Goal: Task Accomplishment & Management: Use online tool/utility

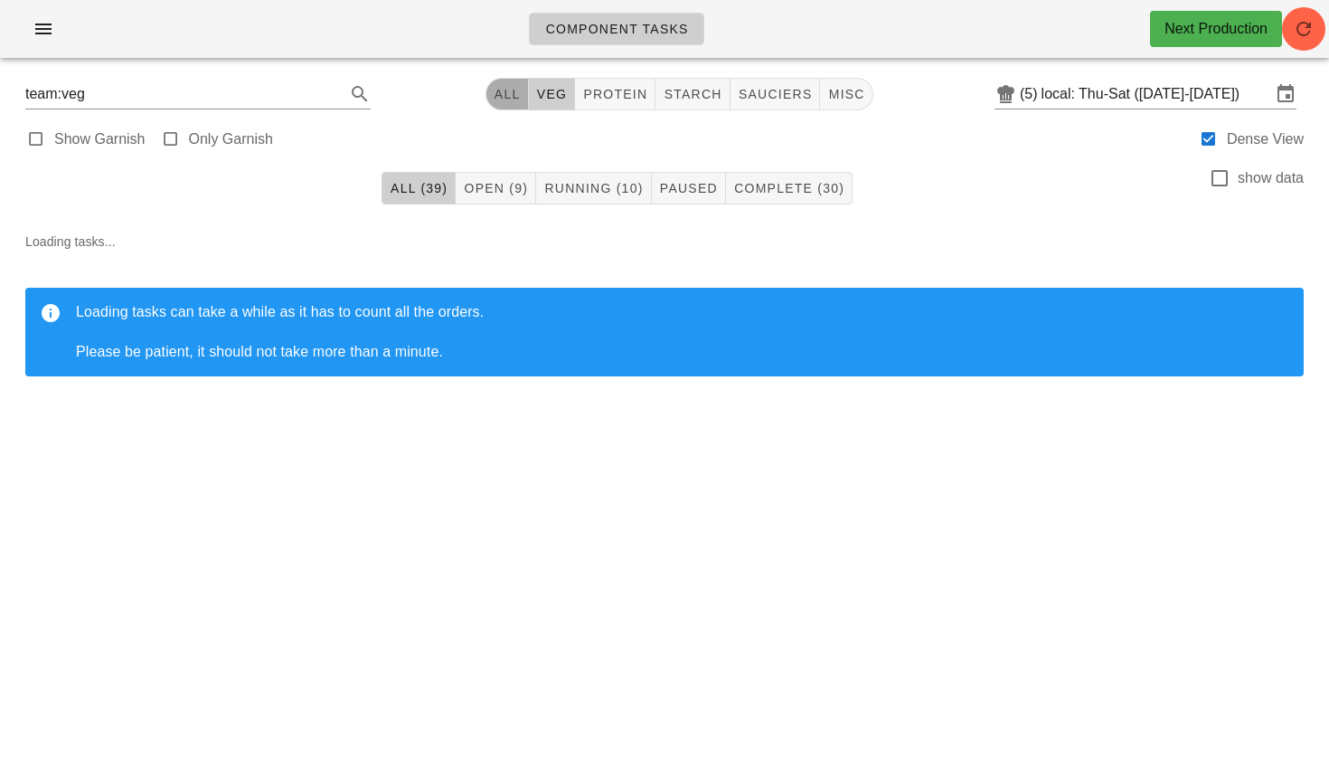
click at [513, 99] on span "All" at bounding box center [507, 94] width 27 height 14
click at [534, 102] on button "veg" at bounding box center [545, 94] width 47 height 33
type input "team:veg"
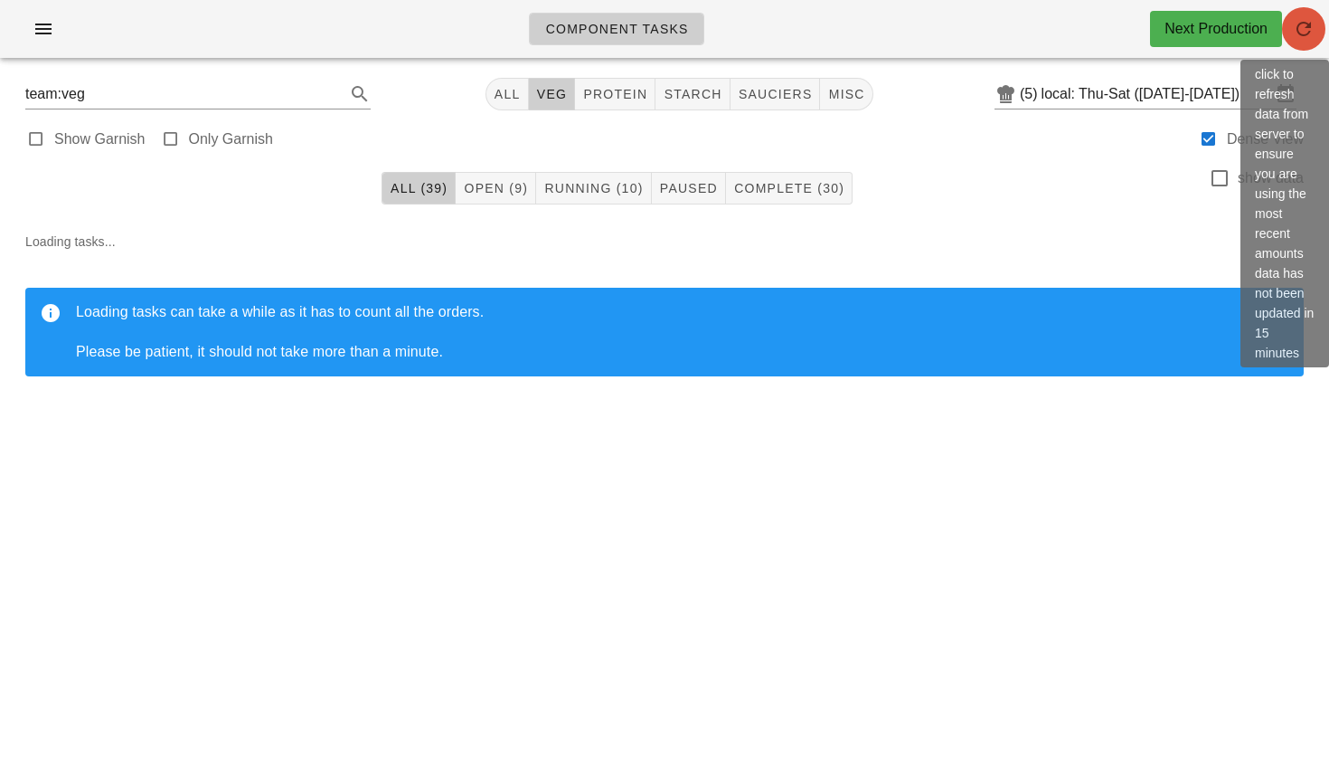
click at [1318, 42] on button "button" at bounding box center [1303, 28] width 43 height 43
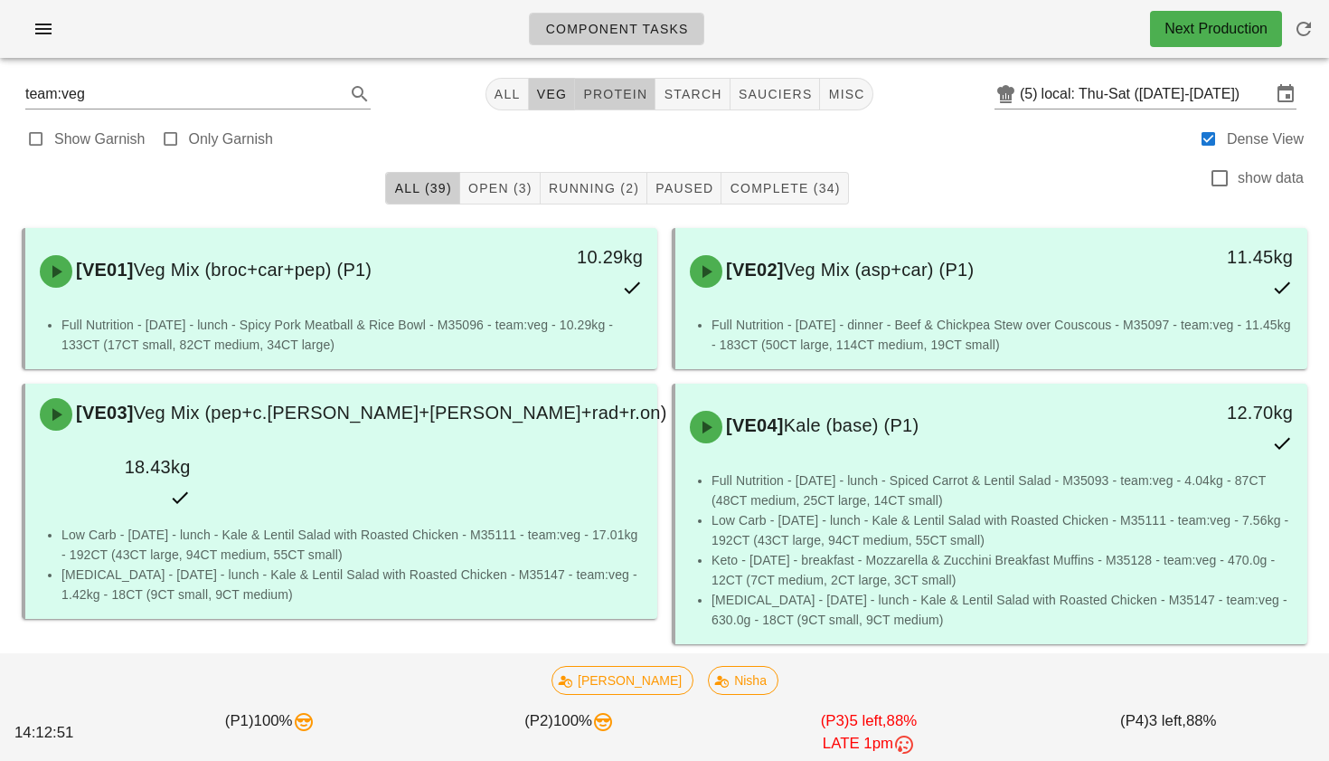
click at [596, 88] on span "protein" at bounding box center [614, 94] width 65 height 14
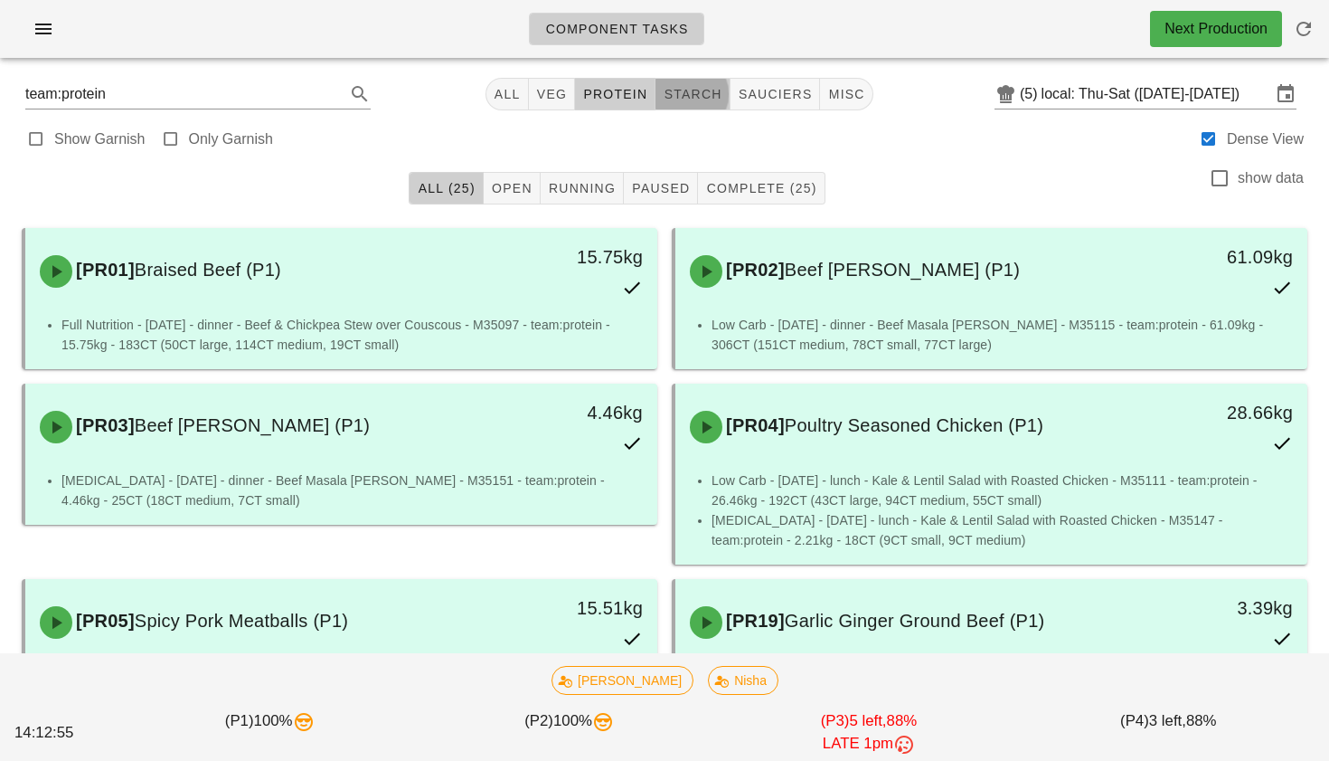
click at [688, 98] on span "starch" at bounding box center [692, 94] width 59 height 14
type input "team:starch"
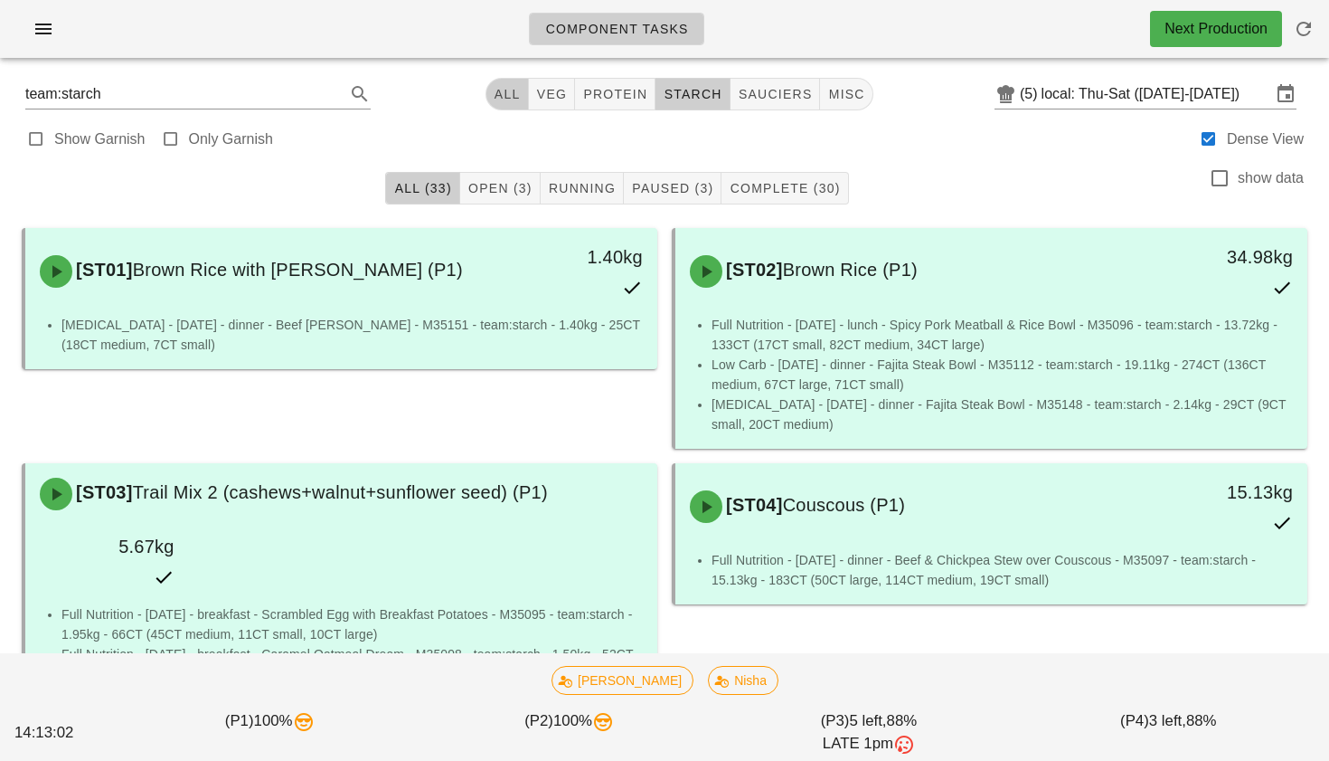
click at [505, 87] on span "All" at bounding box center [507, 94] width 27 height 14
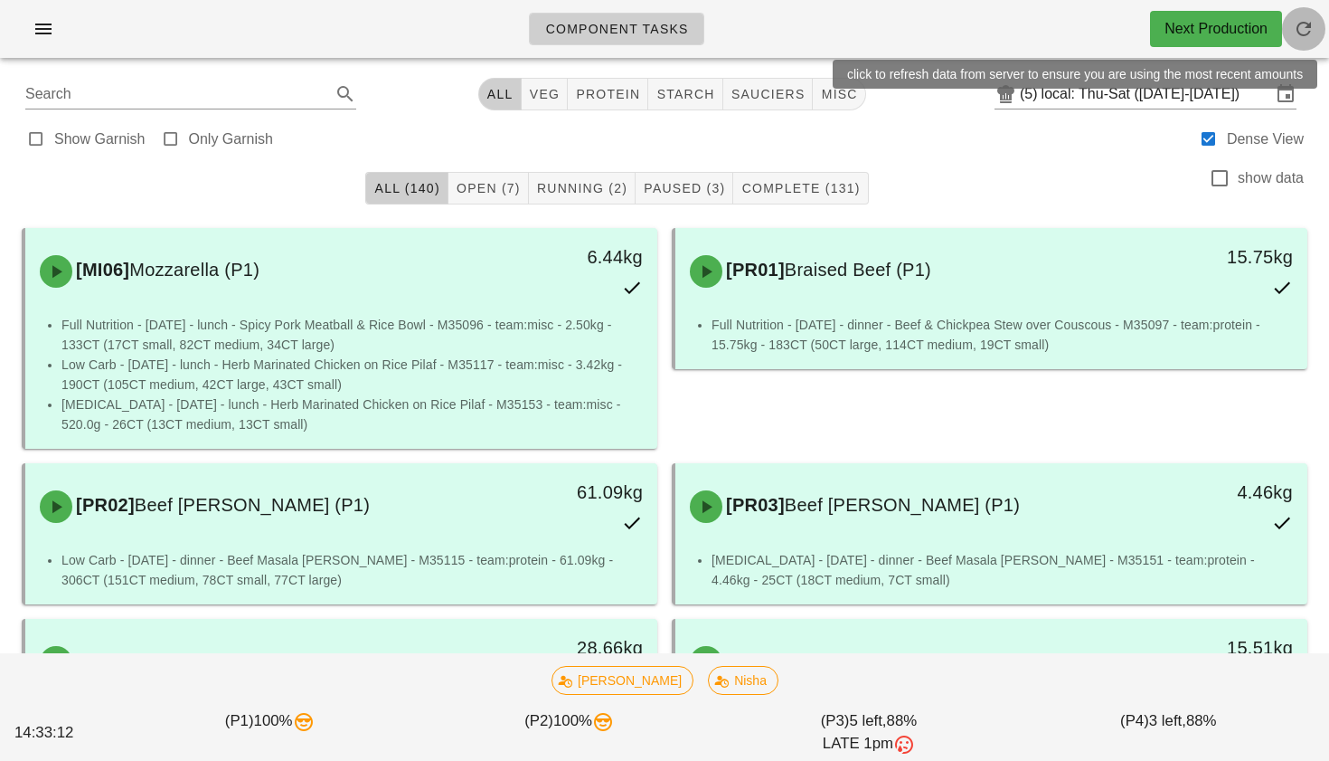
click at [1302, 25] on icon "button" at bounding box center [1304, 29] width 22 height 22
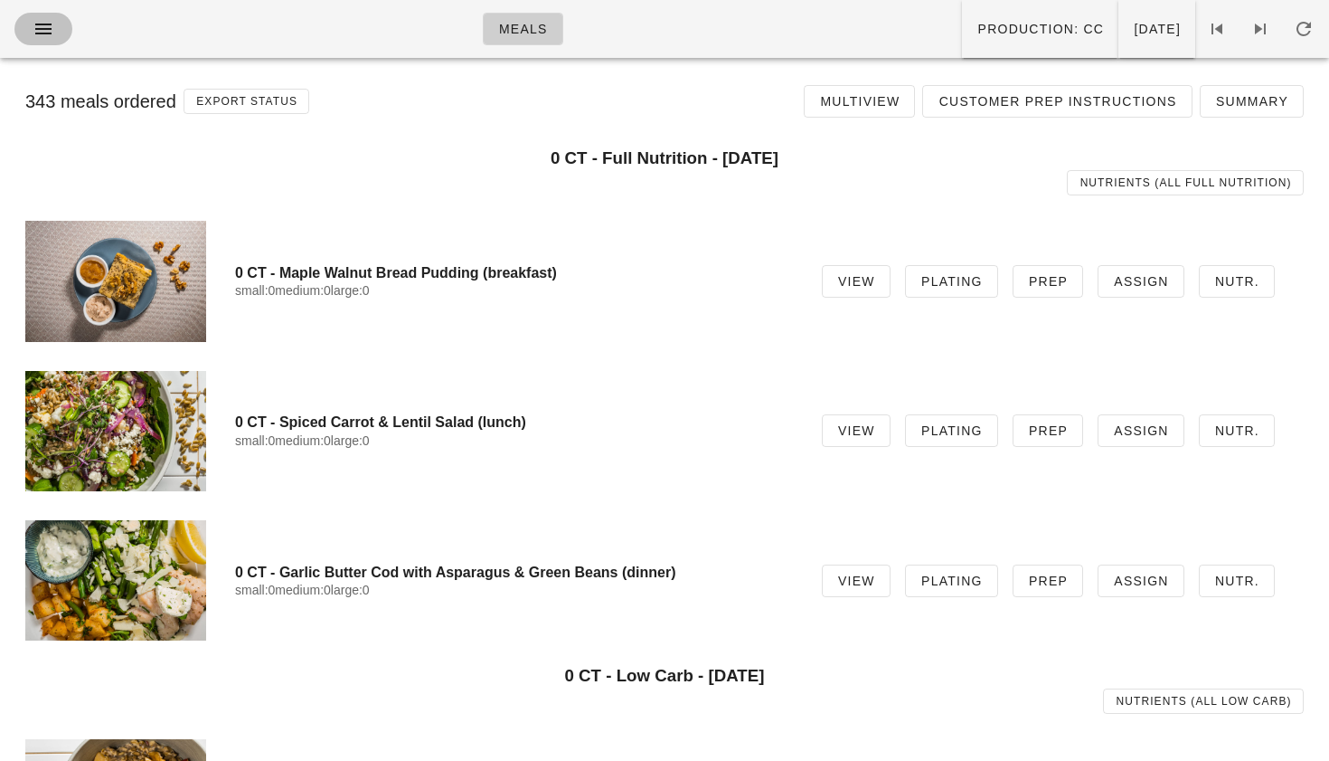
click at [46, 33] on icon "button" at bounding box center [44, 29] width 22 height 22
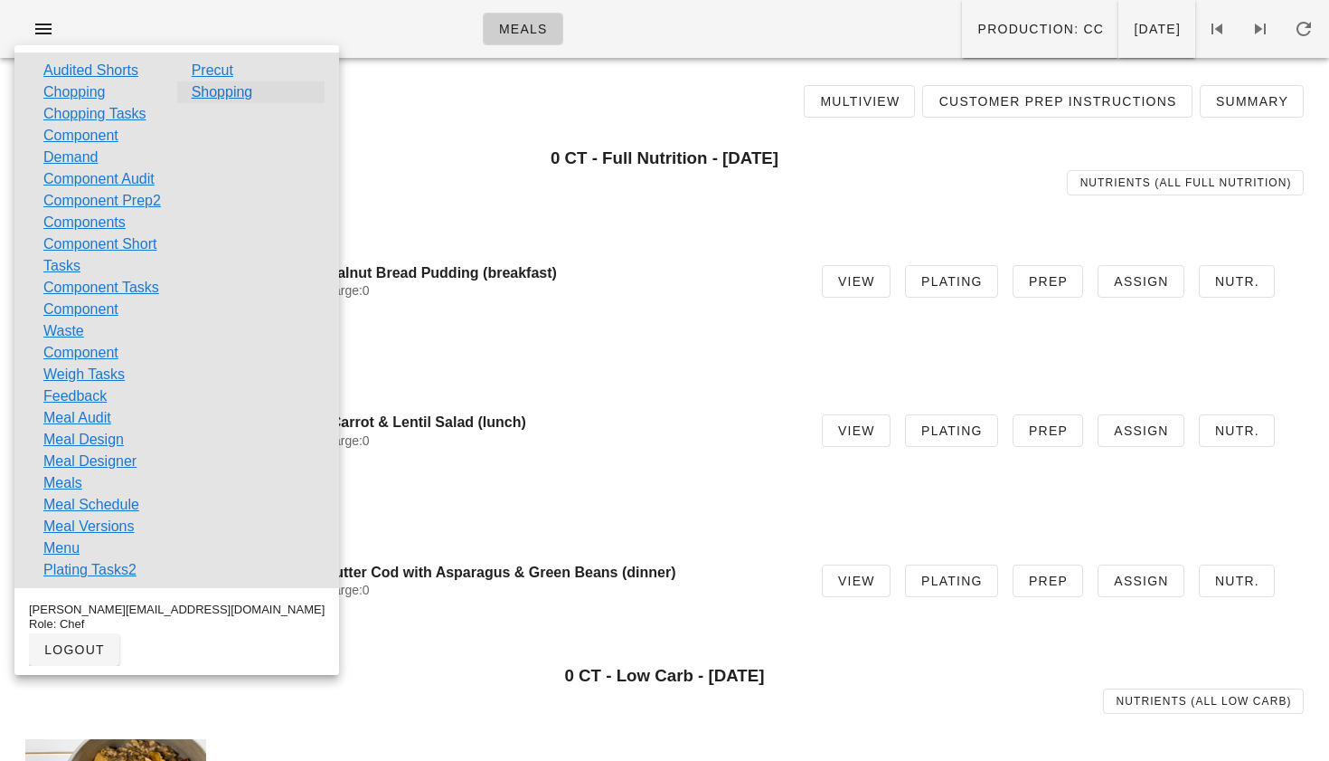
click at [230, 99] on link "Shopping" at bounding box center [222, 92] width 61 height 22
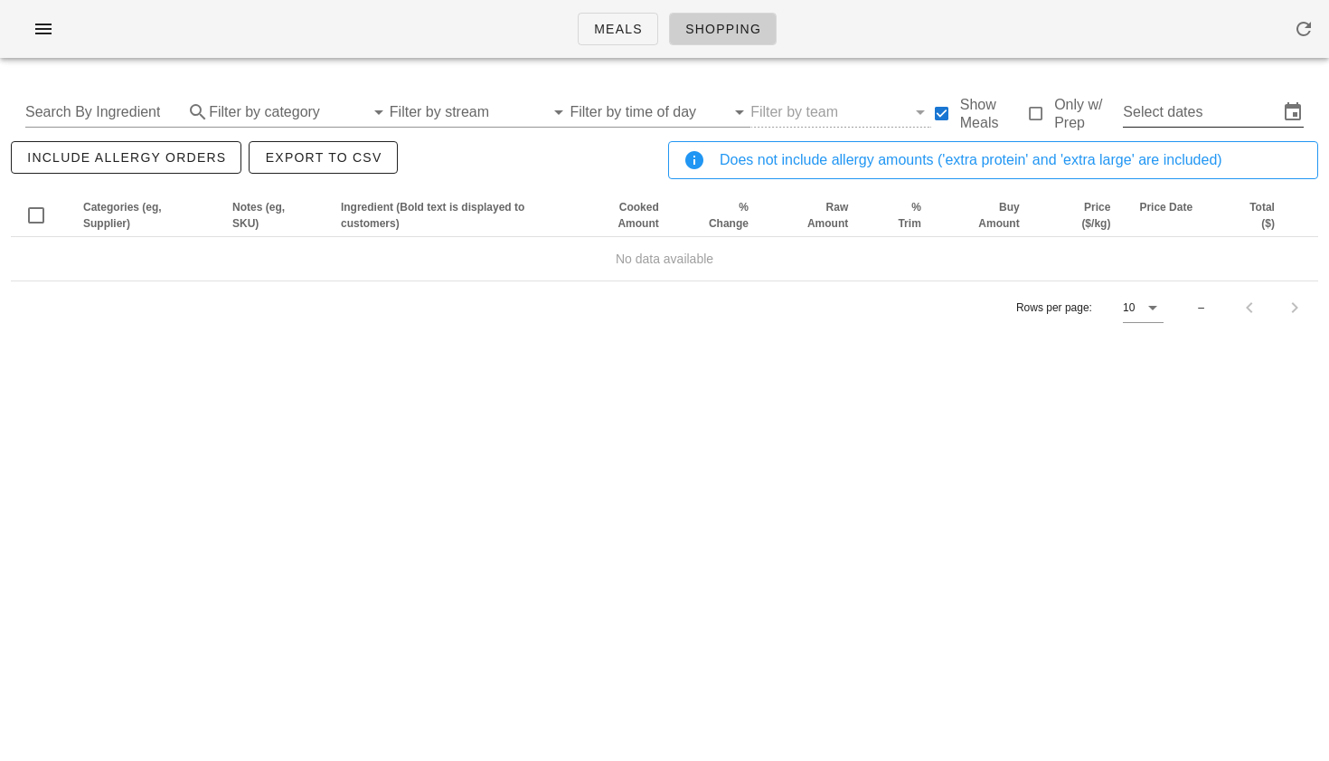
click at [1145, 109] on input "Select dates" at bounding box center [1201, 112] width 156 height 29
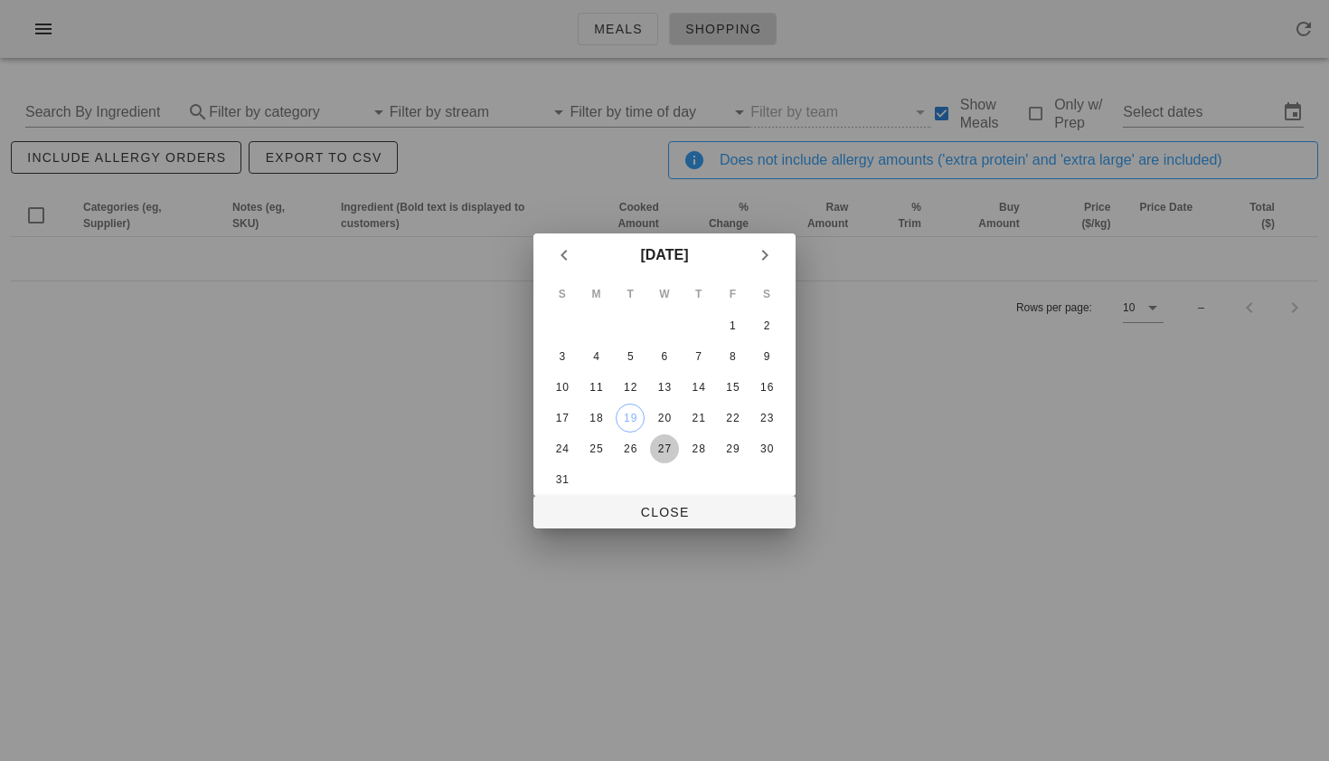
click at [657, 446] on div "27" at bounding box center [664, 448] width 29 height 13
click at [602, 447] on div "25" at bounding box center [596, 448] width 29 height 13
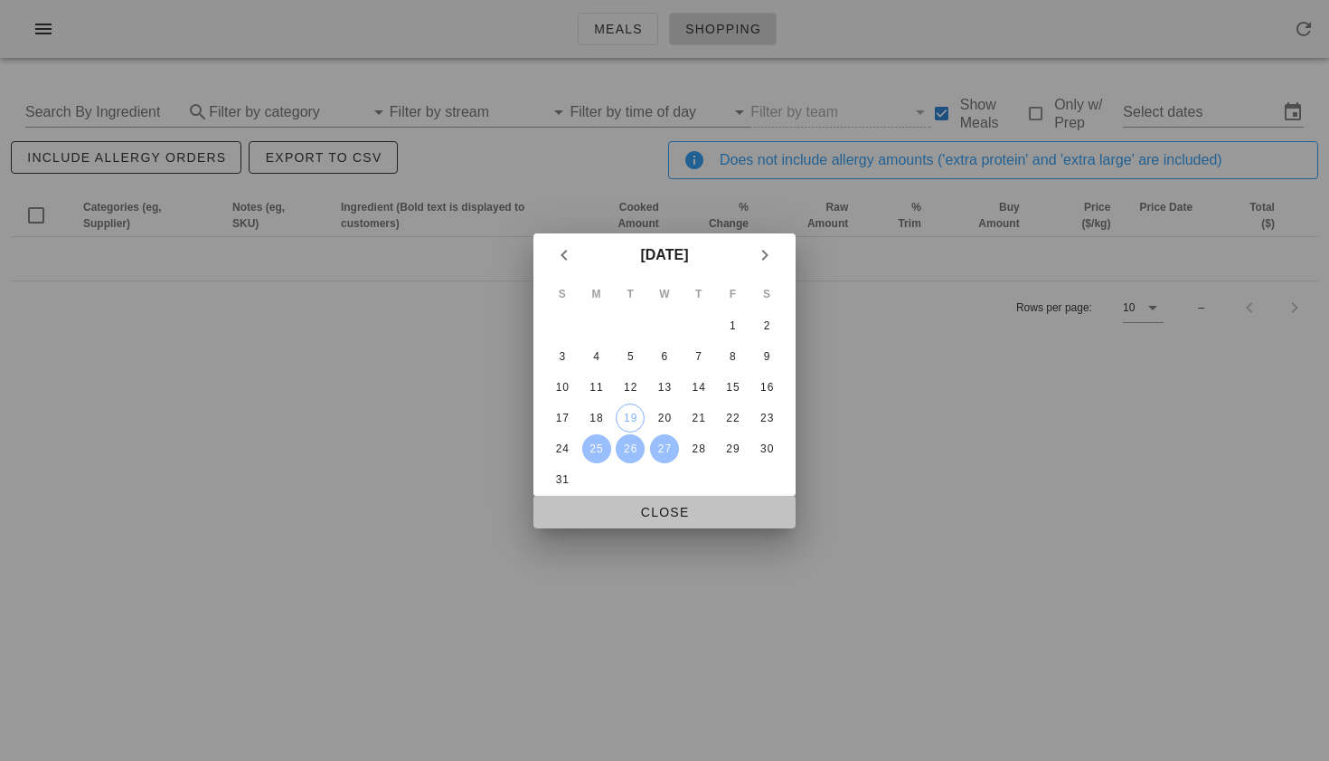
click at [672, 506] on span "Close" at bounding box center [664, 512] width 233 height 14
type input "Mon Aug 25 - Wed Aug 27"
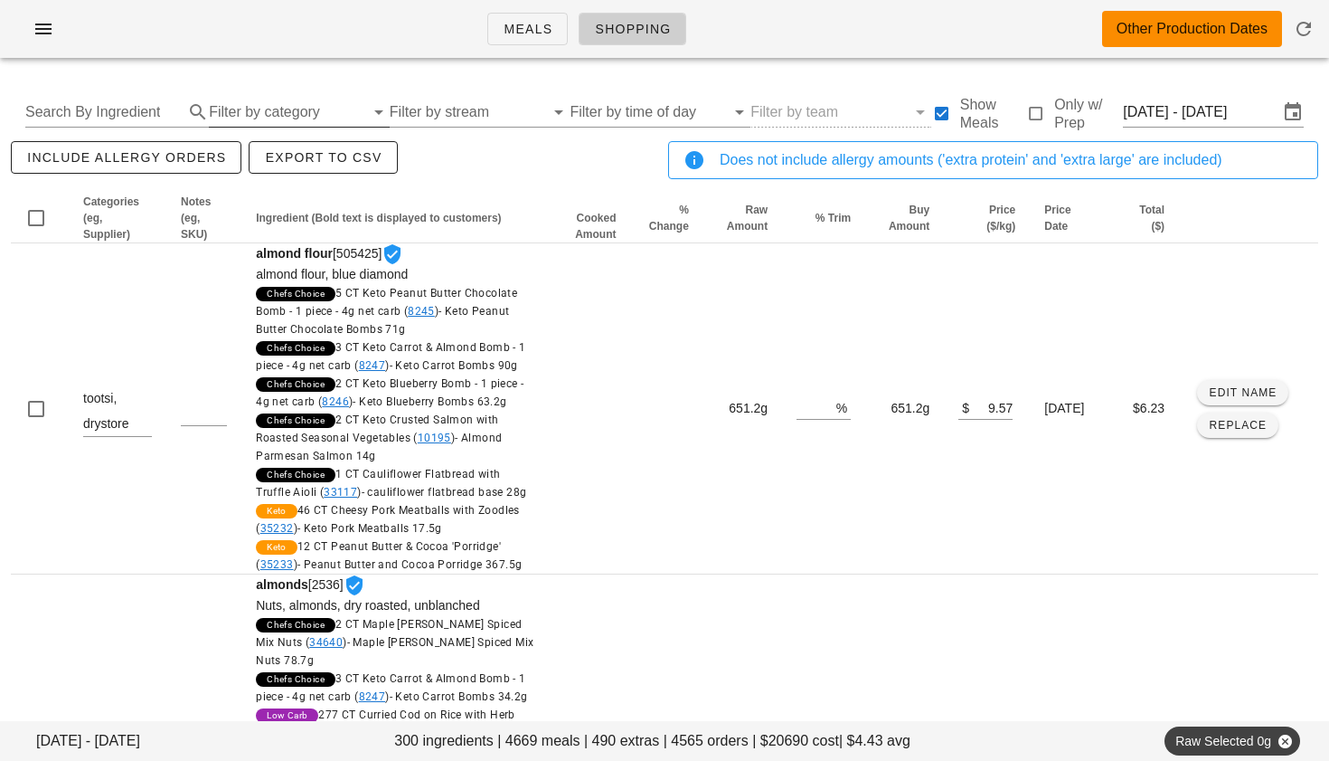
click at [271, 116] on input "Filter by category" at bounding box center [287, 112] width 156 height 29
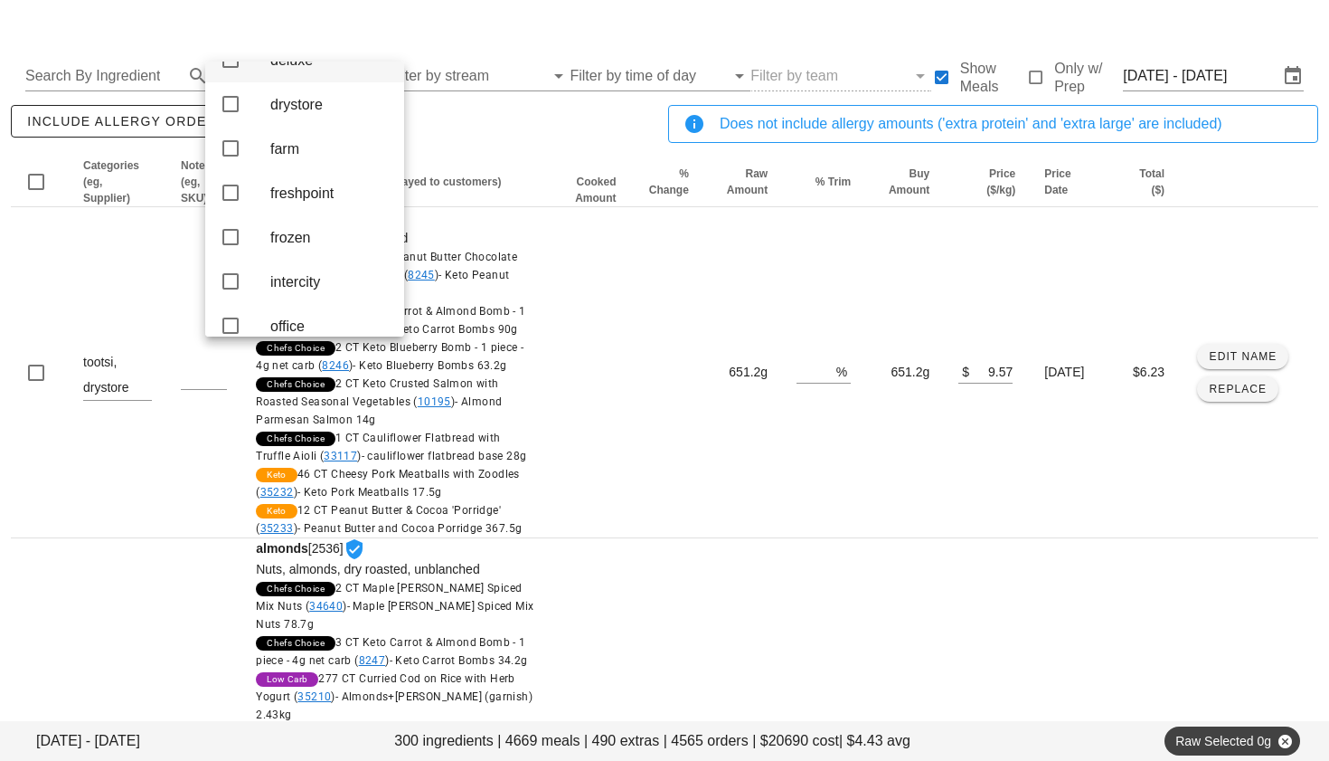
scroll to position [205, 0]
click at [228, 203] on icon at bounding box center [231, 195] width 22 height 22
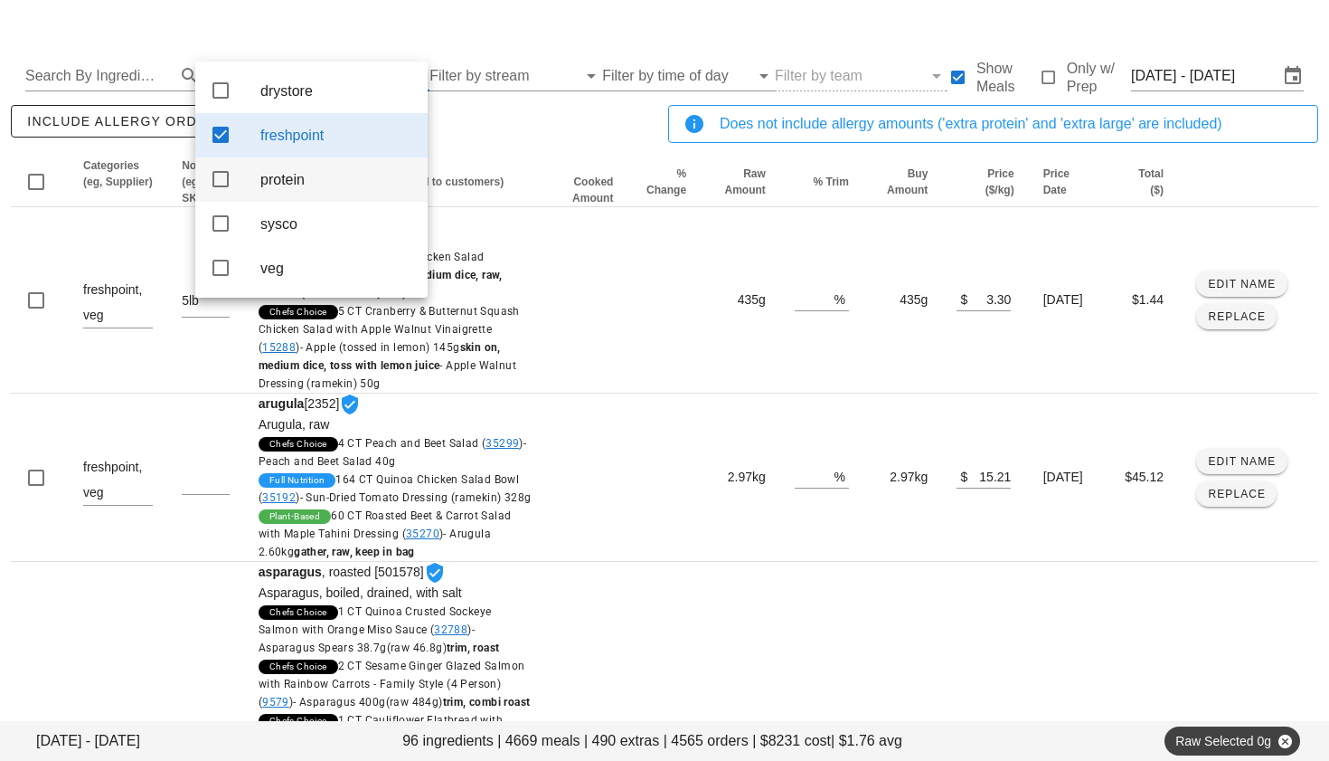
scroll to position [0, 0]
click at [507, 129] on div "include allergy orders Export to CSV" at bounding box center [335, 131] width 657 height 60
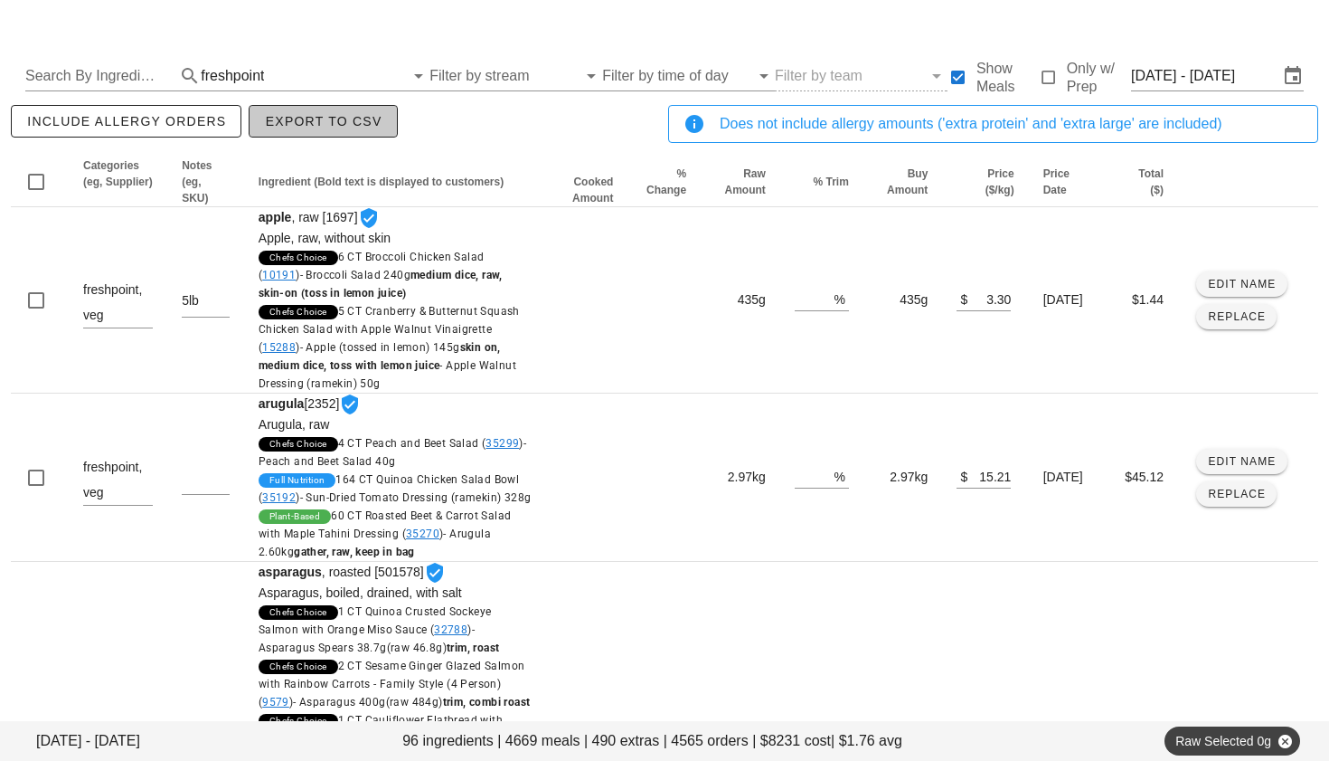
click at [285, 114] on span "Export to CSV" at bounding box center [323, 121] width 118 height 14
